Goal: Book appointment/travel/reservation

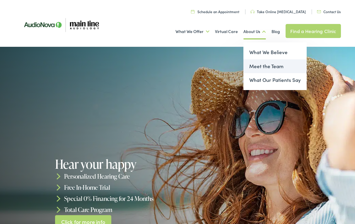
click at [259, 66] on link "Meet the Team" at bounding box center [274, 66] width 63 height 14
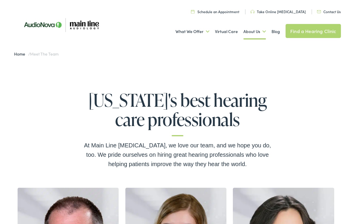
click at [222, 11] on link "Schedule an Appointment" at bounding box center [215, 11] width 48 height 5
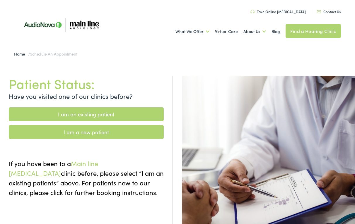
click at [90, 131] on link "I am a new patient" at bounding box center [86, 132] width 155 height 14
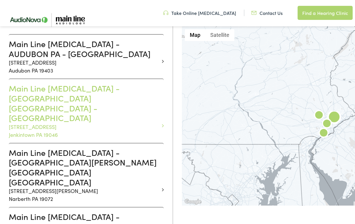
scroll to position [159, 0]
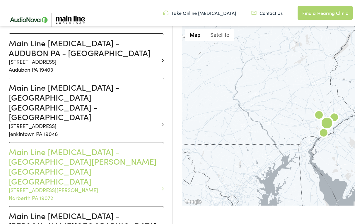
click at [90, 147] on h3 "Main Line Audiology - NARBERTH PA - MONTGOMERY" at bounding box center [84, 166] width 150 height 39
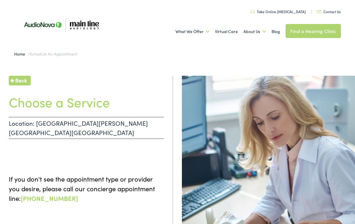
click at [327, 12] on link "Contact Us" at bounding box center [329, 11] width 24 height 5
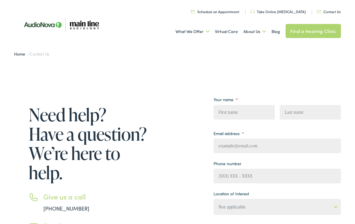
click at [334, 10] on link "Contact Us" at bounding box center [329, 11] width 24 height 5
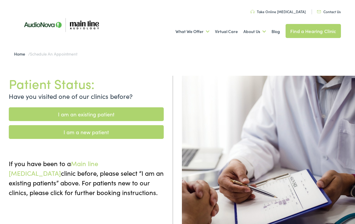
click at [86, 111] on link "I am an existing patient" at bounding box center [86, 114] width 155 height 14
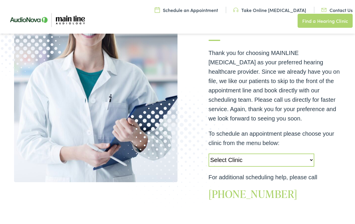
select select "[URL][DOMAIN_NAME]"
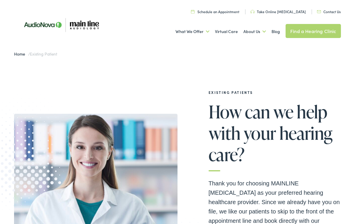
click at [314, 31] on link "Find a Hearing Clinic" at bounding box center [312, 31] width 55 height 14
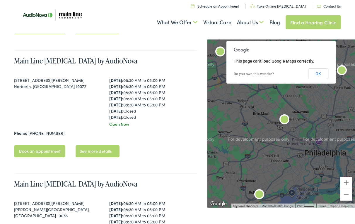
scroll to position [410, 0]
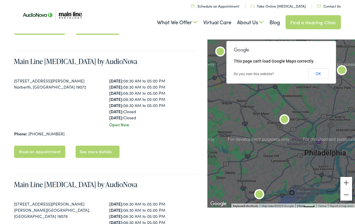
click at [101, 152] on link "See more details" at bounding box center [97, 152] width 44 height 12
